Goal: Book appointment/travel/reservation

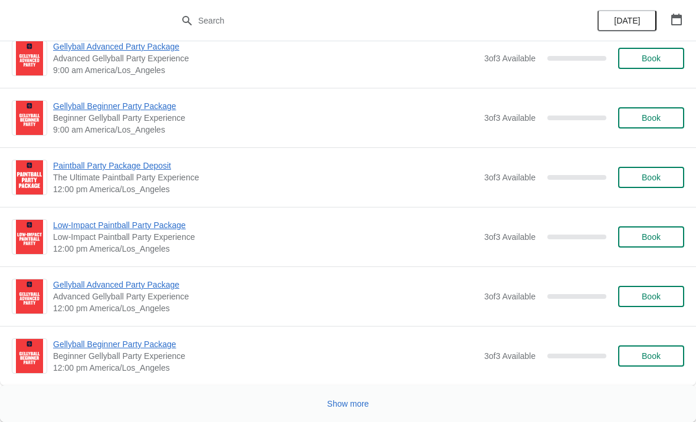
scroll to position [2883, 0]
click at [361, 412] on button "Show more" at bounding box center [348, 403] width 51 height 21
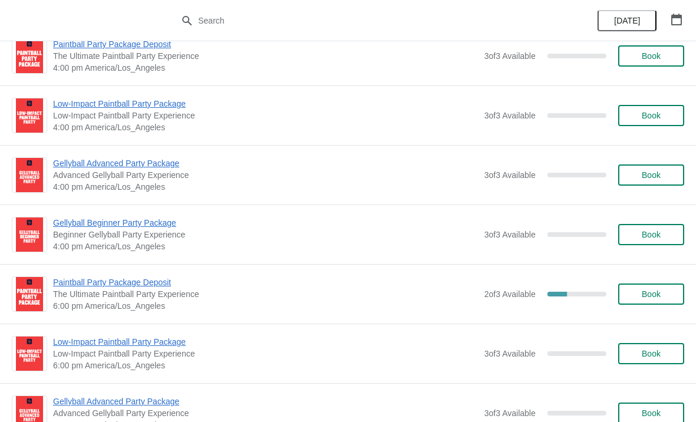
scroll to position [3479, 0]
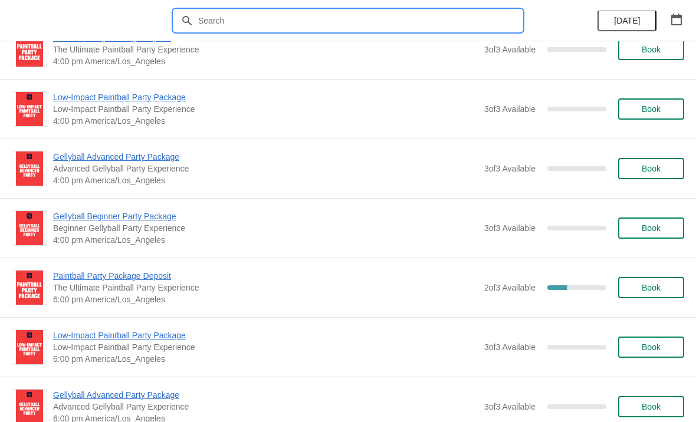
click at [235, 18] on input "text" at bounding box center [360, 20] width 324 height 21
click at [678, 21] on icon "button" at bounding box center [677, 20] width 12 height 12
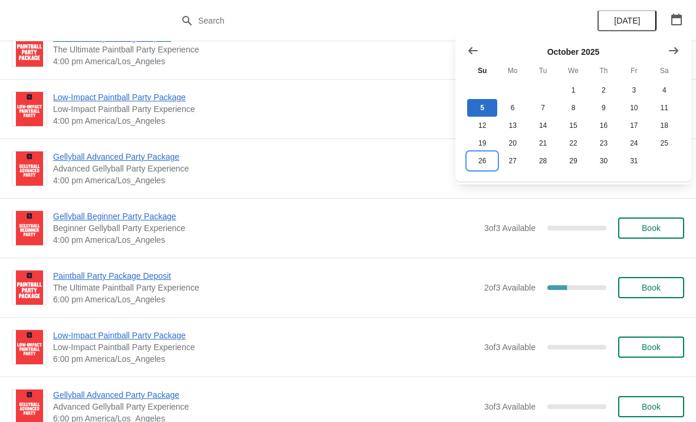
click at [475, 163] on button "26" at bounding box center [482, 161] width 30 height 18
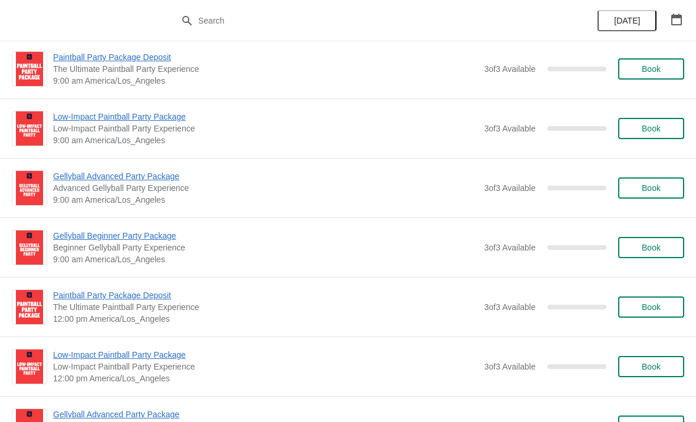
scroll to position [46, 0]
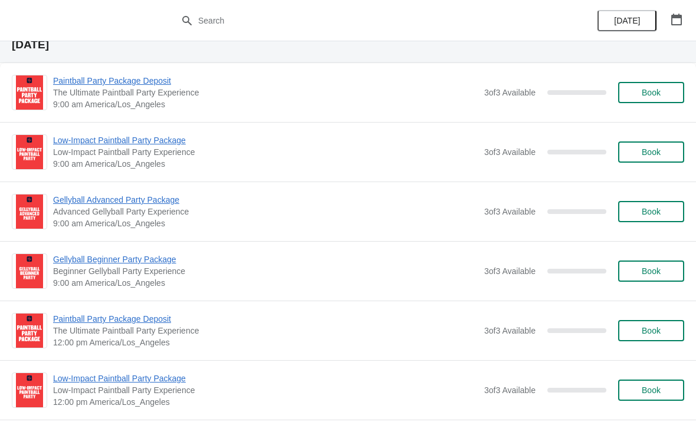
click at [679, 24] on icon "button" at bounding box center [677, 20] width 12 height 12
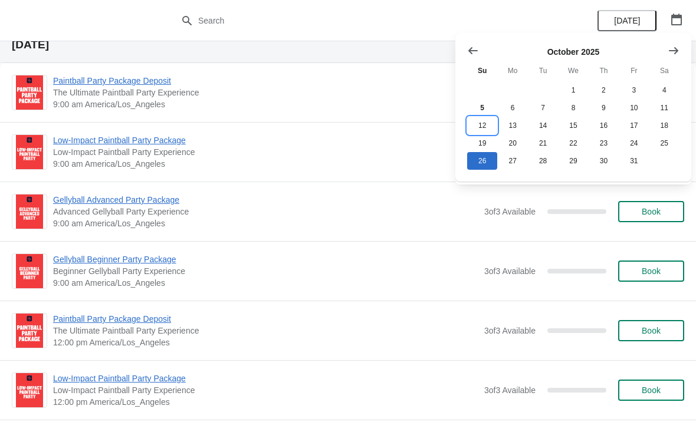
click at [479, 125] on button "12" at bounding box center [482, 126] width 30 height 18
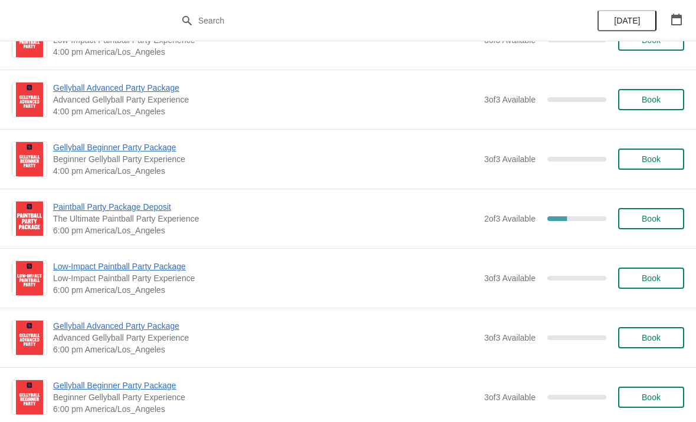
scroll to position [1339, 0]
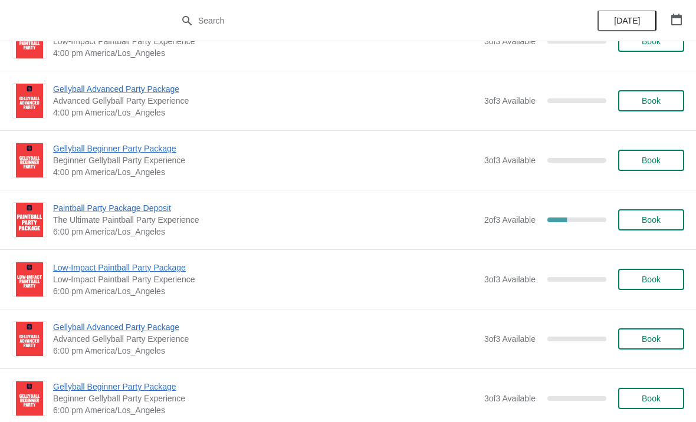
click at [133, 212] on span "Paintball Party Package Deposit" at bounding box center [265, 208] width 425 height 12
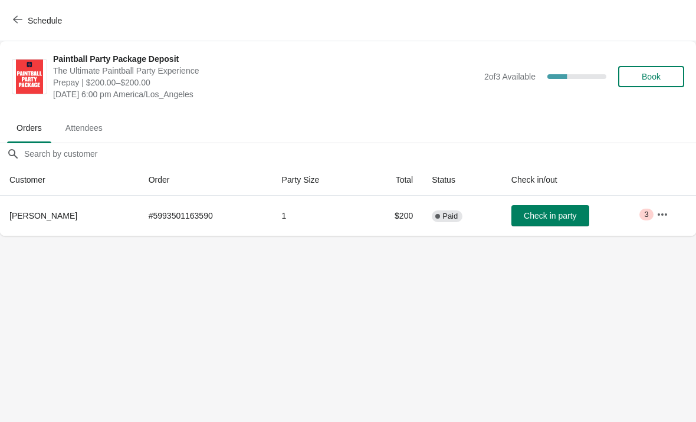
click at [659, 211] on icon "button" at bounding box center [662, 215] width 12 height 12
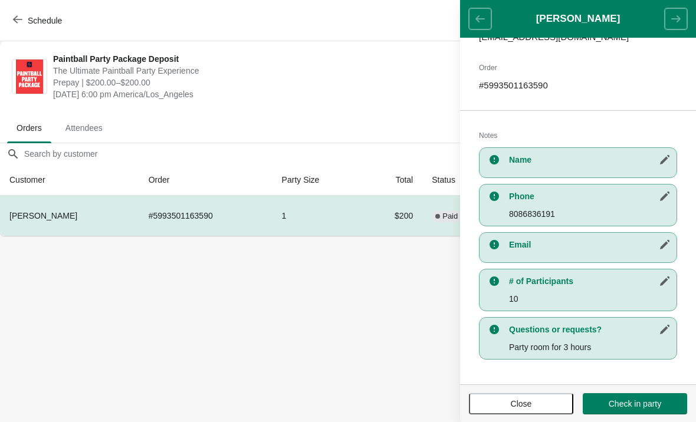
scroll to position [207, 0]
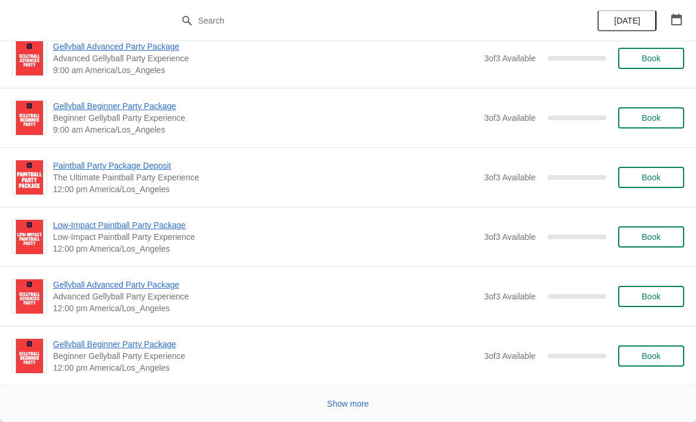
scroll to position [2883, 0]
click at [337, 409] on span "Show more" at bounding box center [348, 403] width 42 height 9
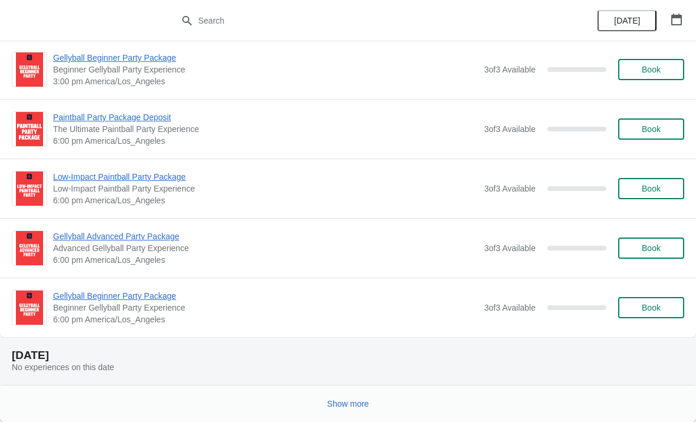
scroll to position [5616, 0]
click at [368, 412] on button "Show more" at bounding box center [348, 403] width 51 height 21
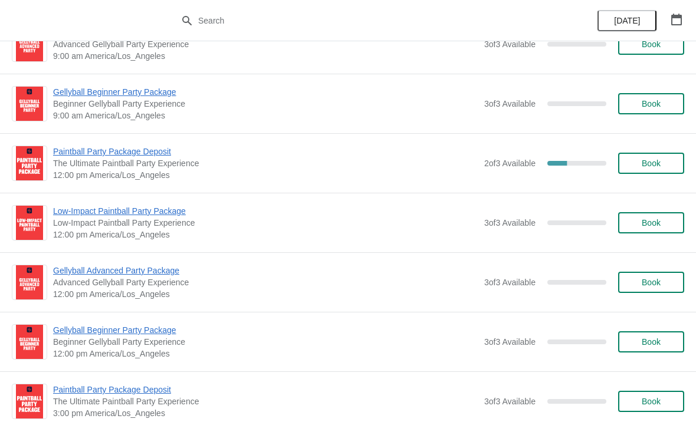
scroll to position [6801, 0]
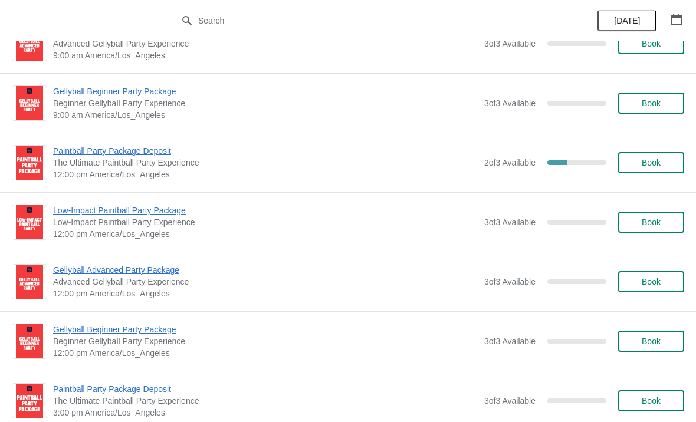
click at [75, 153] on span "Paintball Party Package Deposit" at bounding box center [265, 151] width 425 height 12
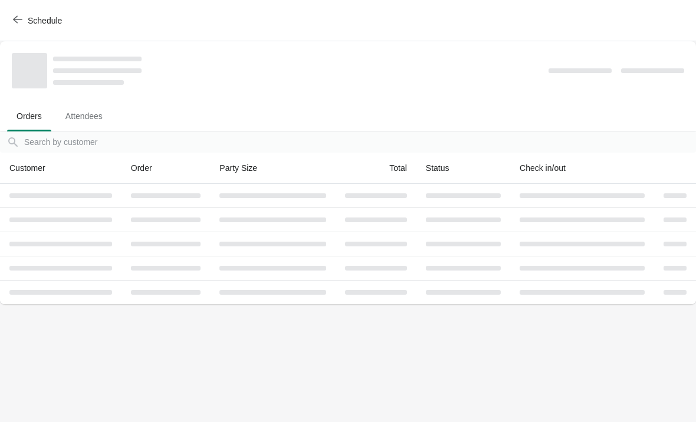
scroll to position [0, 0]
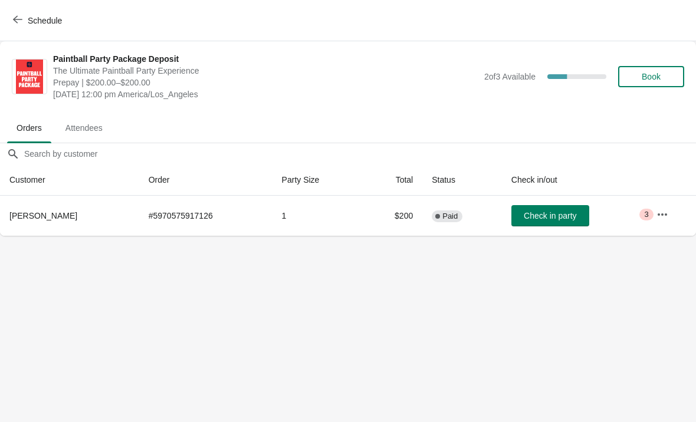
click at [19, 27] on button "Schedule" at bounding box center [38, 20] width 65 height 21
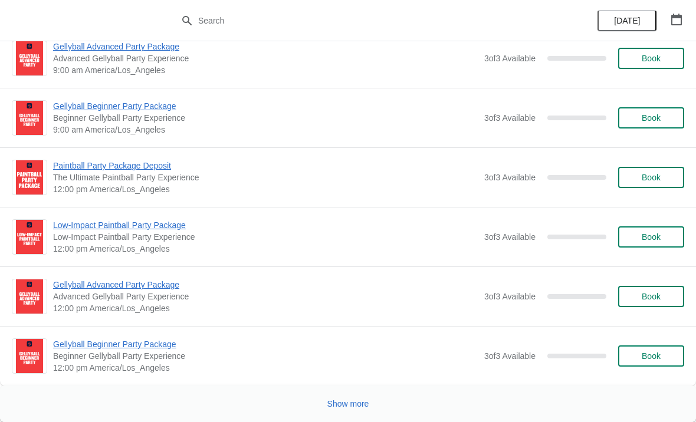
scroll to position [2883, 0]
click at [353, 408] on span "Show more" at bounding box center [348, 403] width 42 height 9
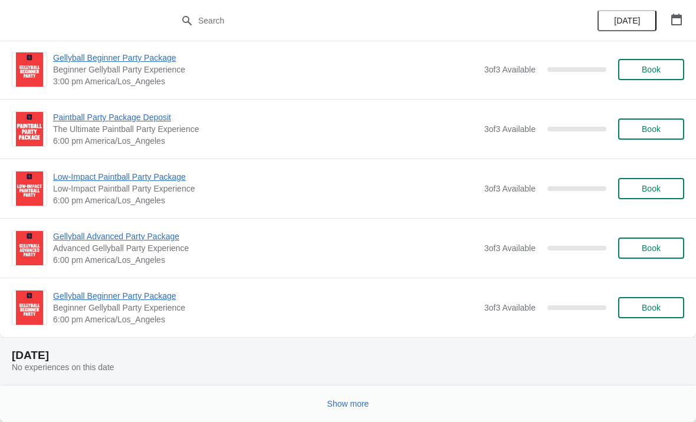
scroll to position [5616, 0]
click at [350, 410] on button "Show more" at bounding box center [348, 403] width 51 height 21
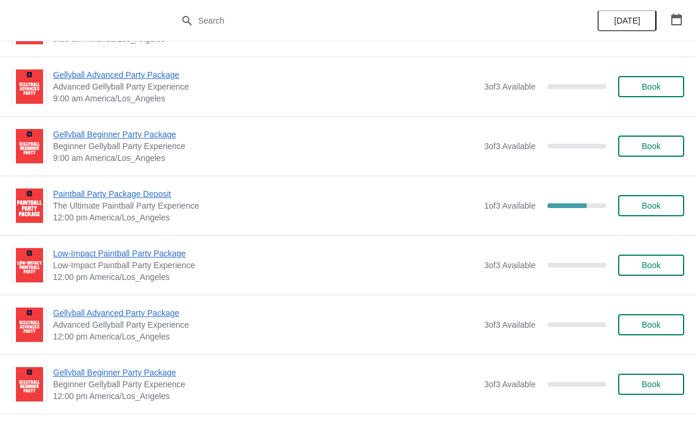
scroll to position [1861, 0]
